Goal: Use online tool/utility

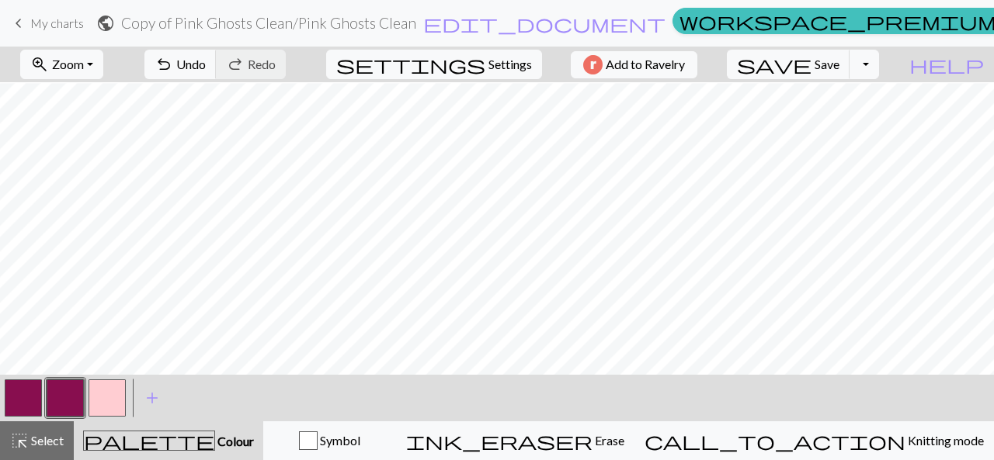
scroll to position [175, 0]
click at [65, 405] on button "button" at bounding box center [65, 398] width 37 height 37
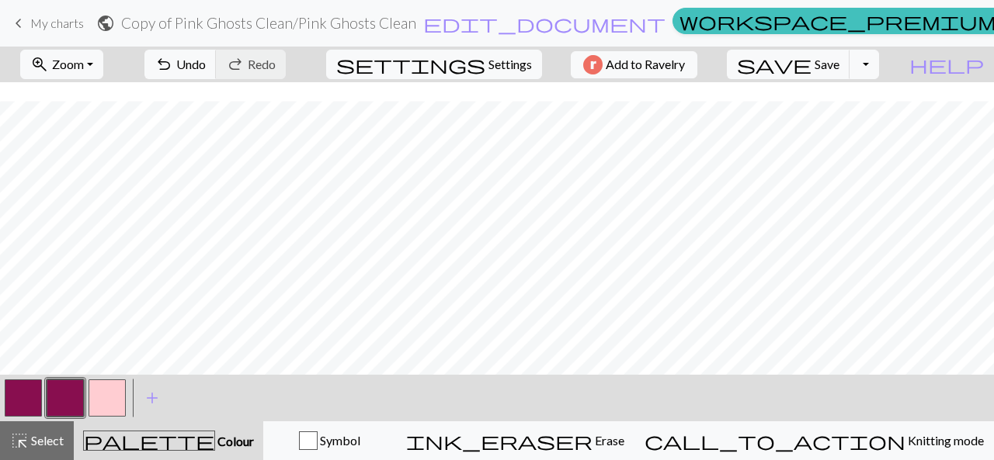
scroll to position [34, 0]
click at [120, 397] on button "button" at bounding box center [107, 398] width 37 height 37
click at [879, 71] on button "Toggle Dropdown" at bounding box center [865, 65] width 30 height 30
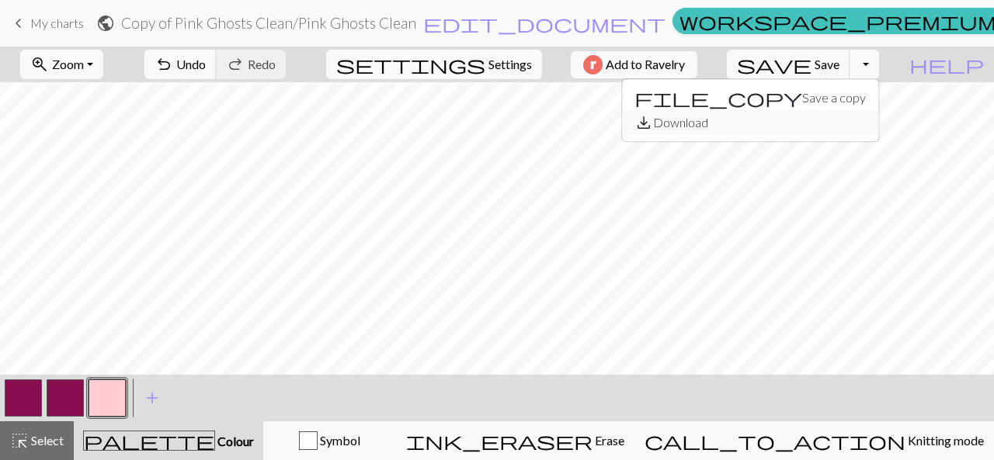
click at [824, 129] on button "save_alt Download" at bounding box center [750, 122] width 256 height 25
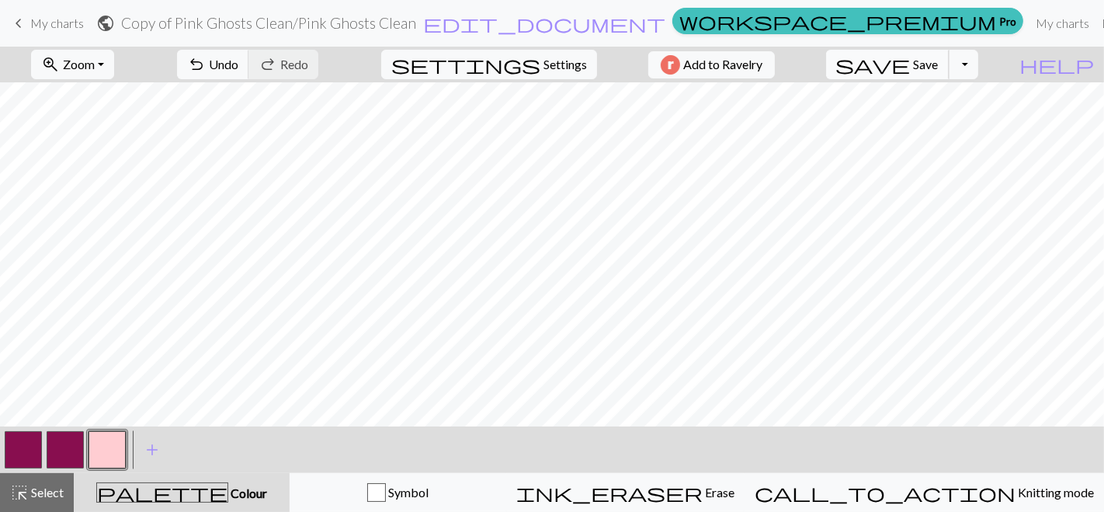
click at [939, 62] on span "Save" at bounding box center [926, 64] width 25 height 15
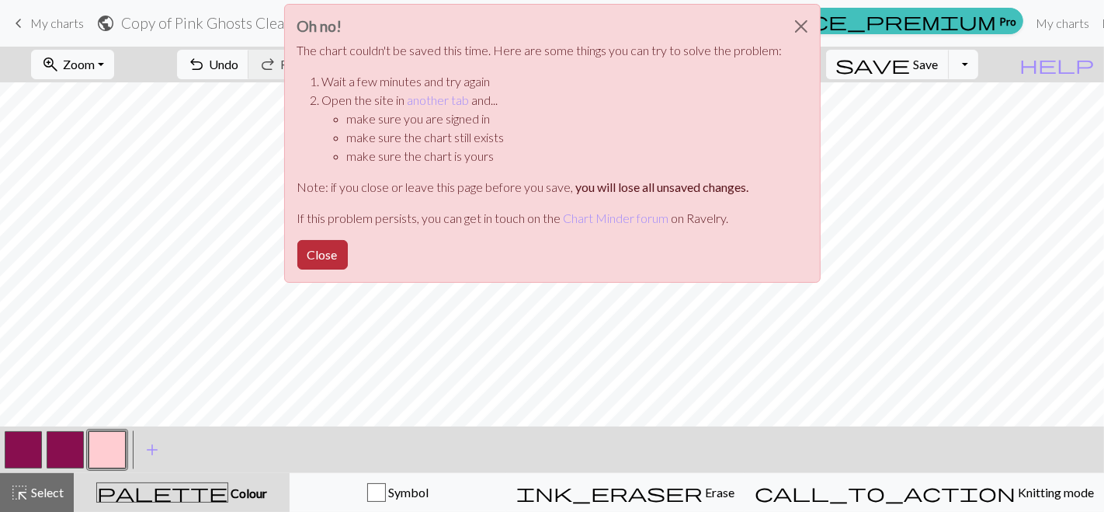
click at [335, 252] on button "Close" at bounding box center [322, 255] width 50 height 30
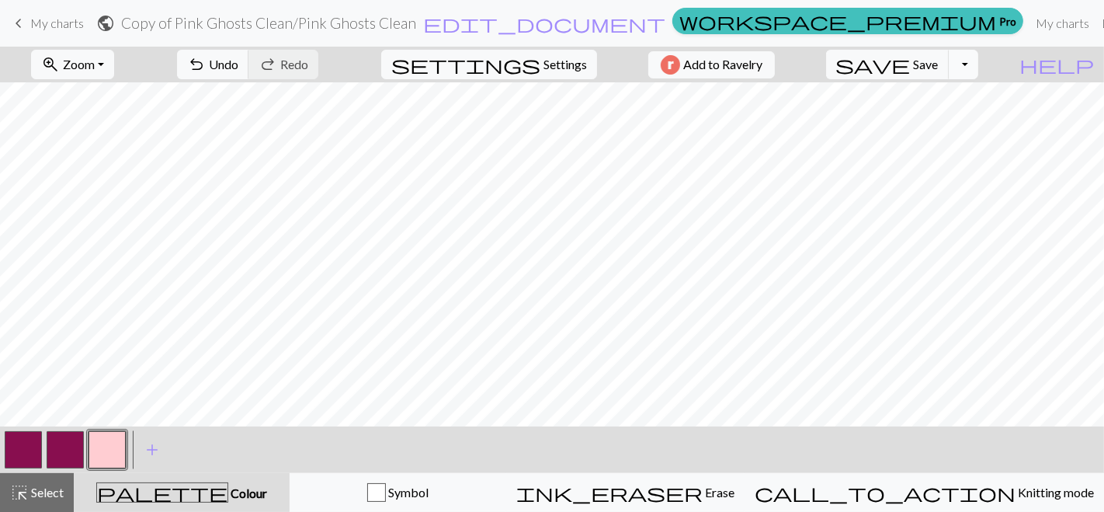
click at [978, 64] on button "Toggle Dropdown" at bounding box center [964, 65] width 30 height 30
click at [957, 100] on button "file_copy Save a copy" at bounding box center [849, 97] width 256 height 25
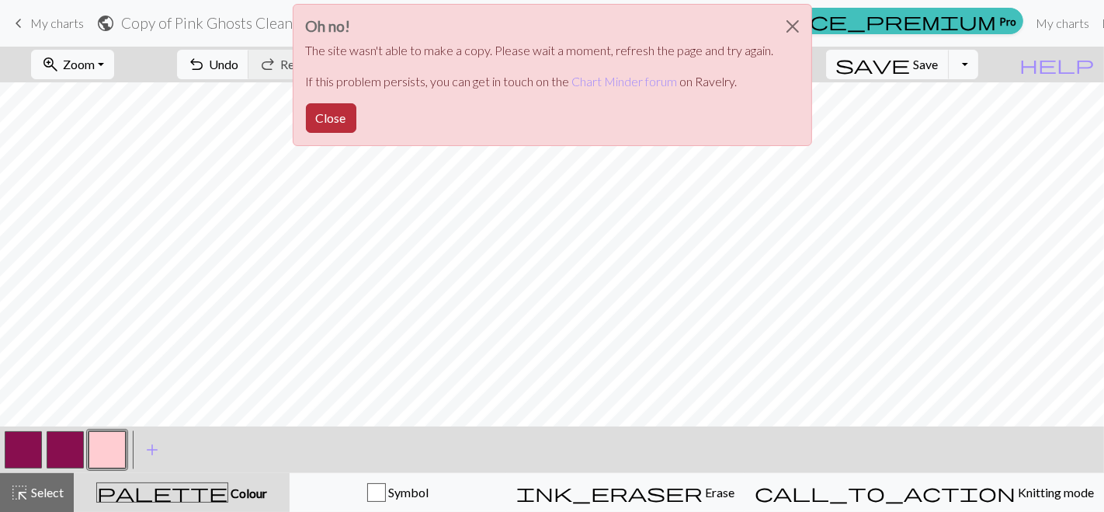
click at [326, 116] on button "Close" at bounding box center [331, 118] width 50 height 30
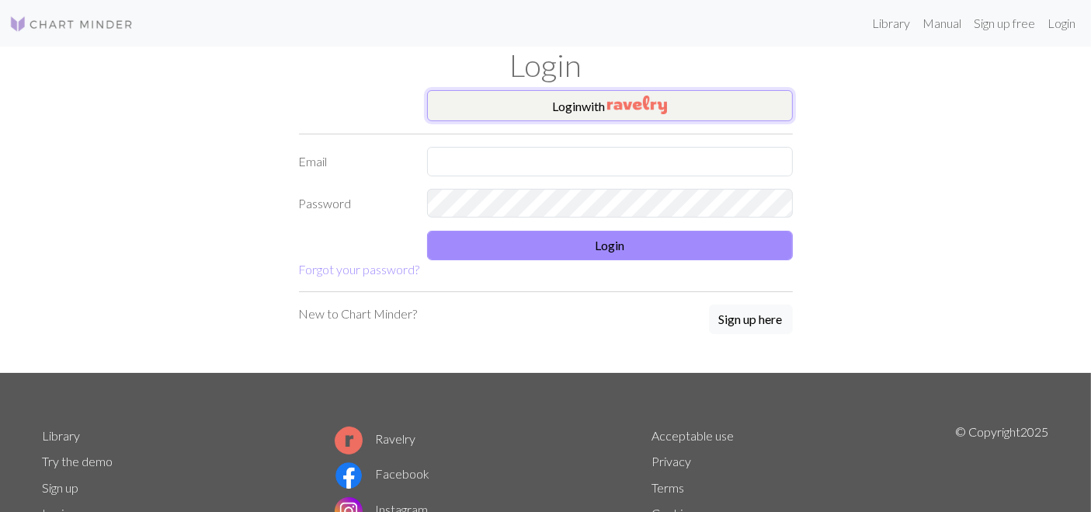
click at [623, 97] on img "button" at bounding box center [637, 105] width 60 height 19
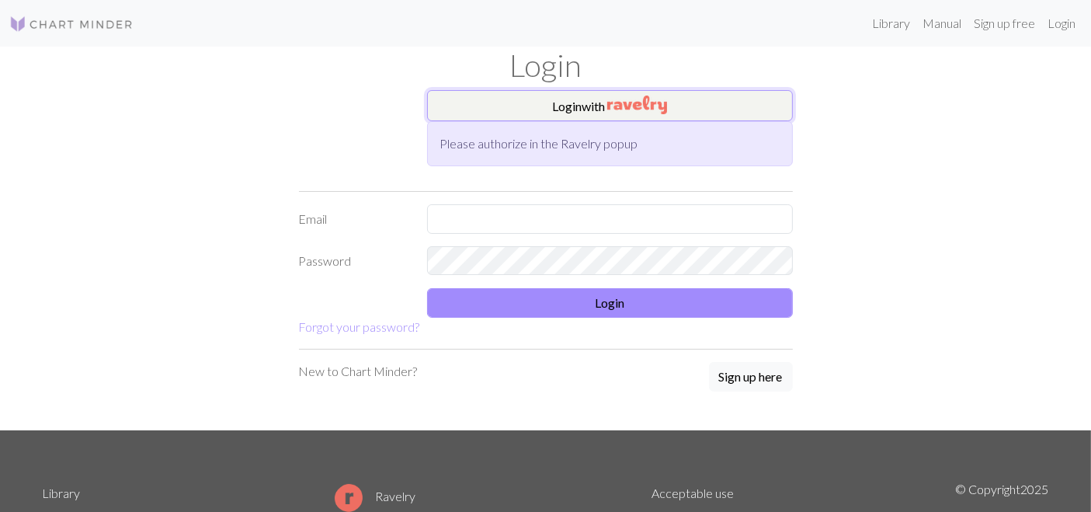
click at [661, 101] on img "button" at bounding box center [637, 105] width 60 height 19
click at [636, 103] on img "button" at bounding box center [637, 105] width 60 height 19
